Goal: Task Accomplishment & Management: Use online tool/utility

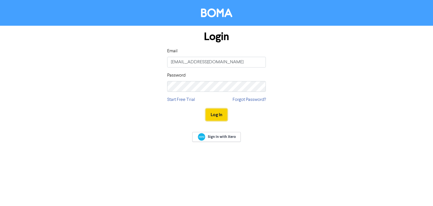
click at [219, 117] on button "Log In" at bounding box center [216, 115] width 21 height 12
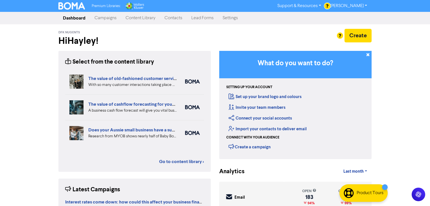
click at [100, 21] on link "Campaigns" at bounding box center [105, 17] width 31 height 11
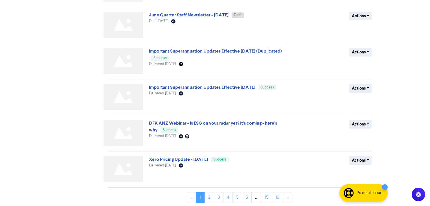
scroll to position [215, 0]
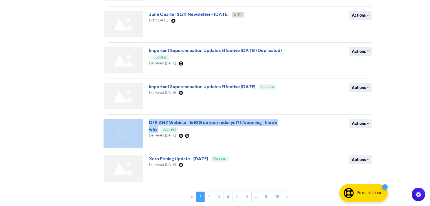
drag, startPoint x: 147, startPoint y: 123, endPoint x: 158, endPoint y: 130, distance: 12.9
click at [158, 130] on div "DFK ANZ Webinar - Is ESG on your radar yet? It’s coming - here’s why Success De…" at bounding box center [239, 133] width 272 height 28
copy div "DFK ANZ Webinar - Is ESG on your radar yet? It’s coming - here’s why"
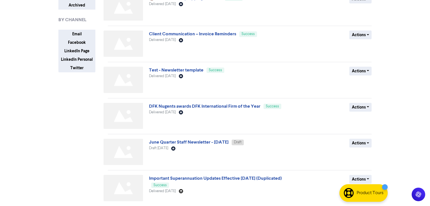
scroll to position [57, 0]
